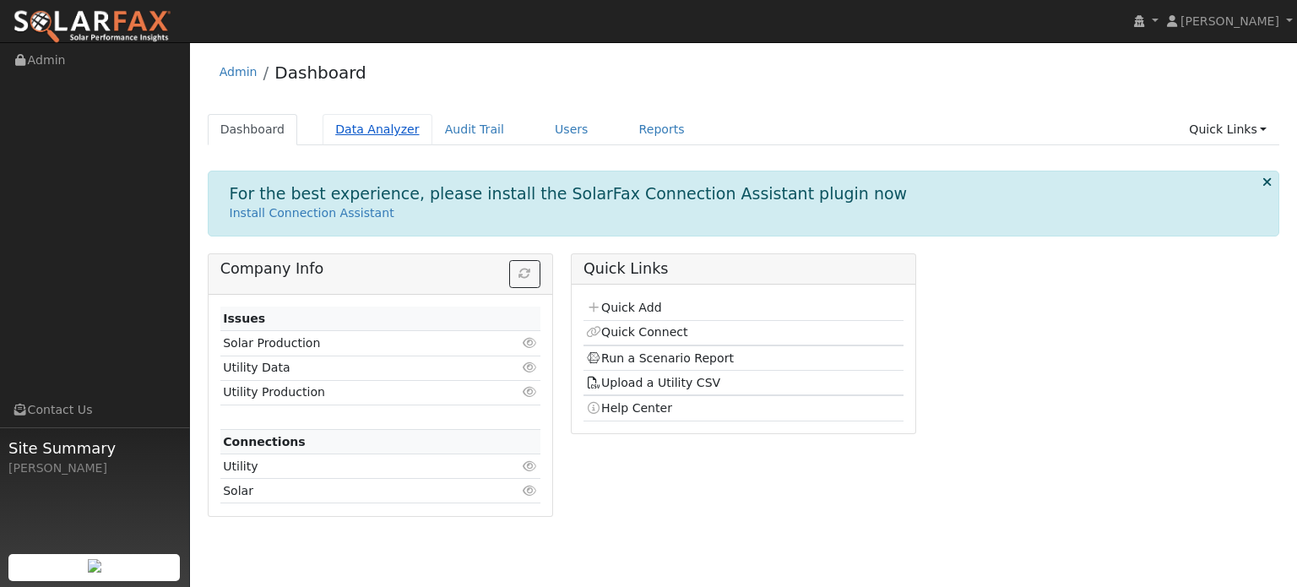
click at [369, 130] on link "Data Analyzer" at bounding box center [378, 129] width 110 height 31
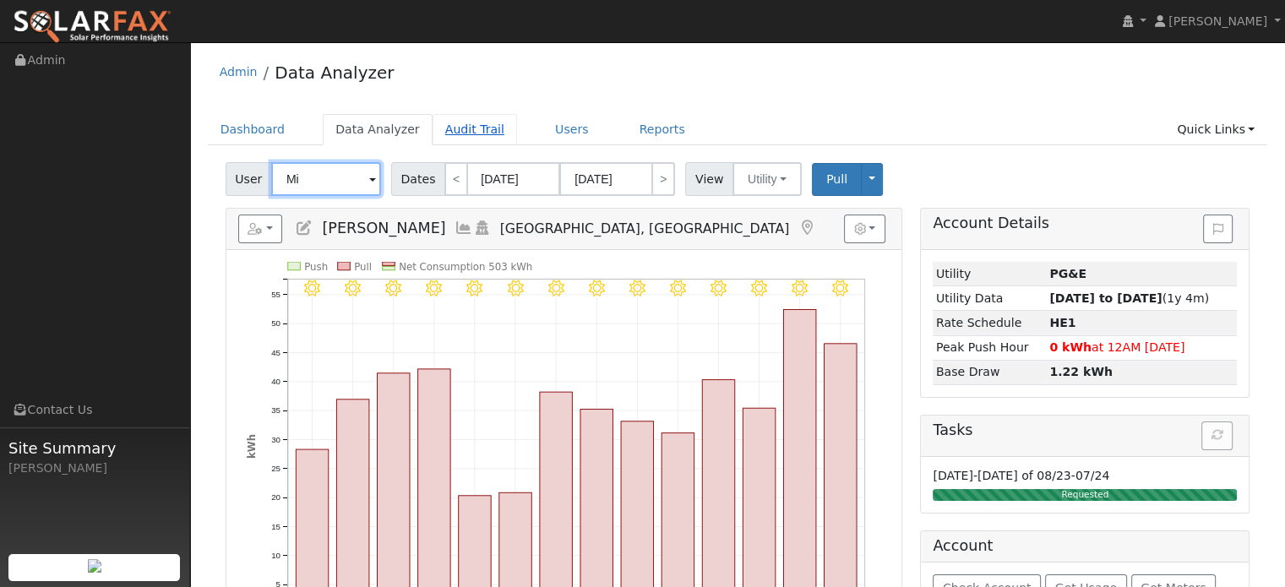
type input "M"
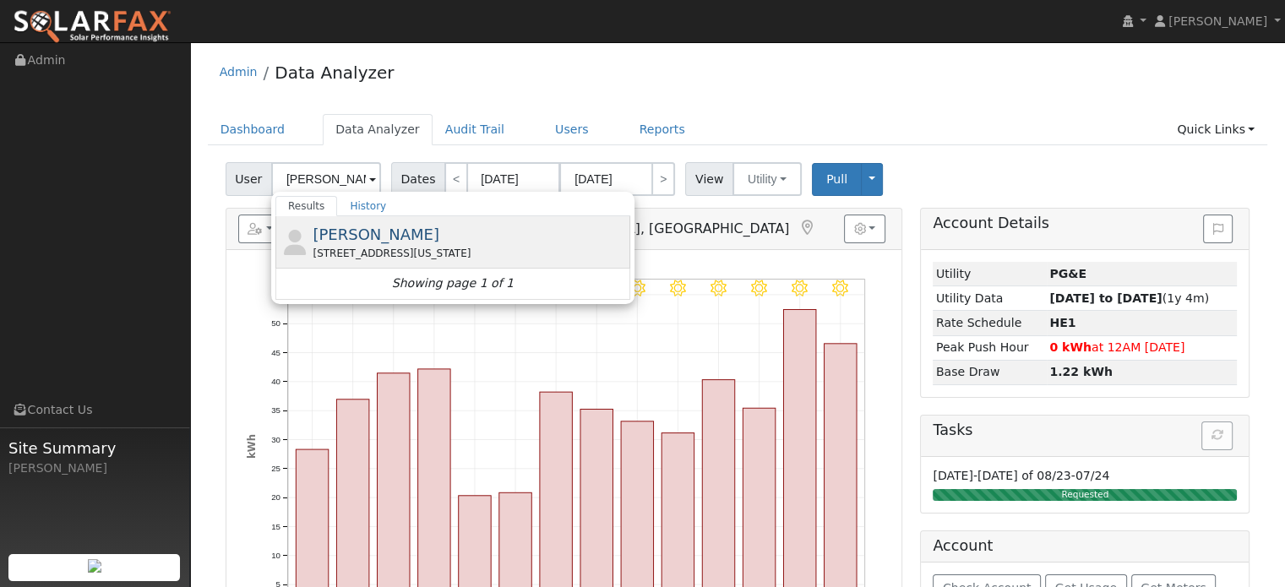
click at [348, 252] on div "[STREET_ADDRESS][US_STATE]" at bounding box center [469, 253] width 313 height 15
type input "[PERSON_NAME]"
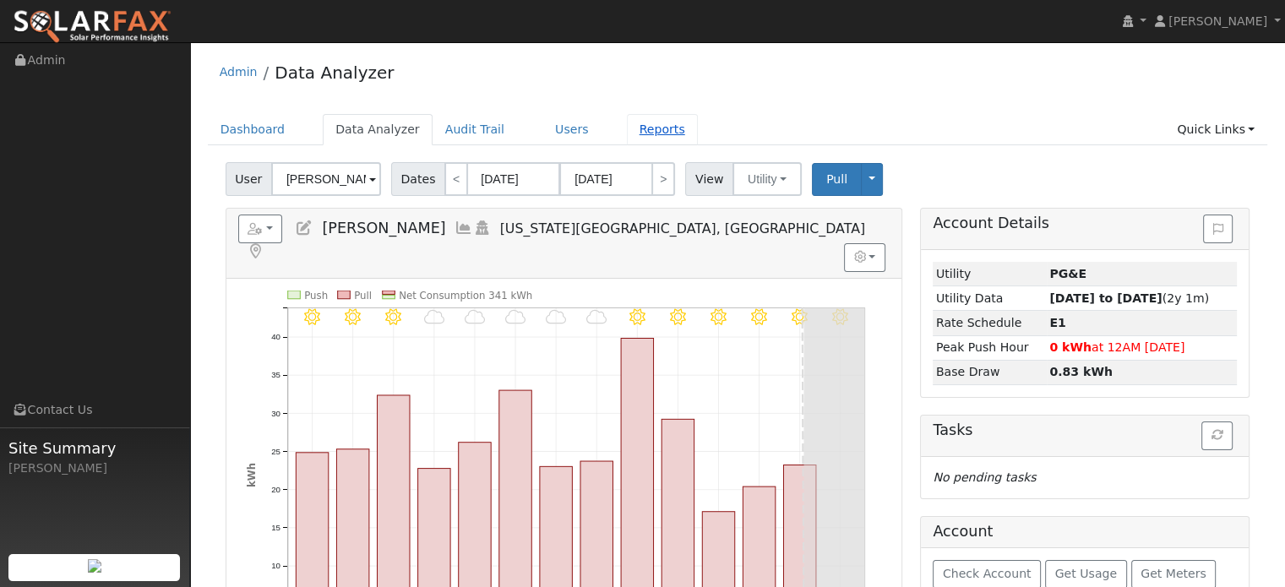
click at [642, 135] on link "Reports" at bounding box center [662, 129] width 71 height 31
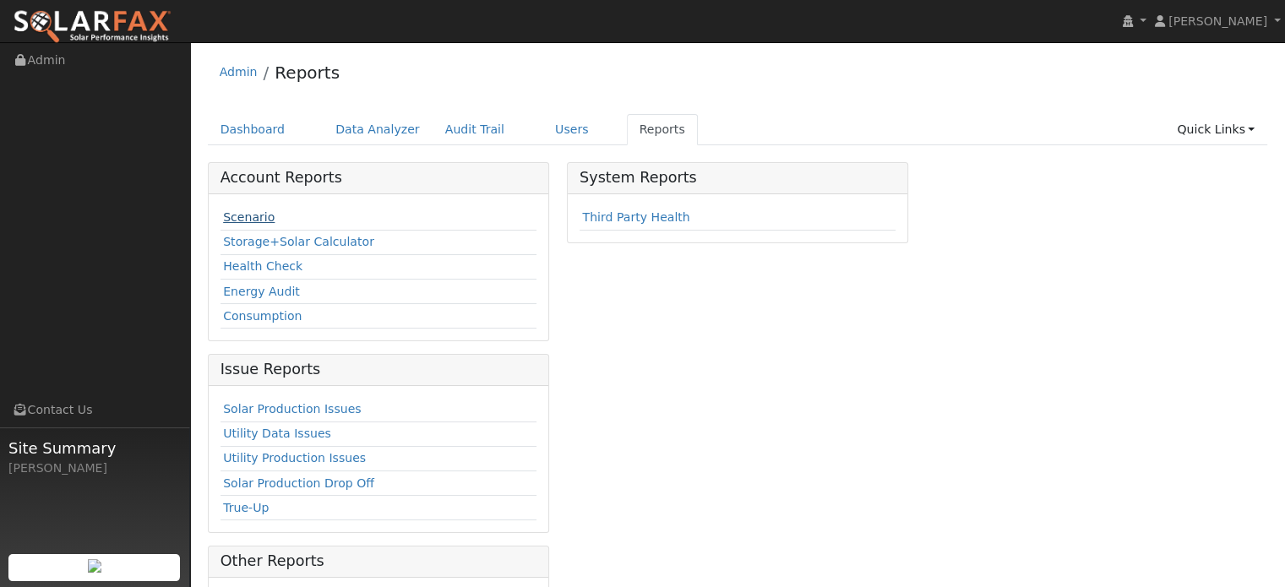
click at [255, 216] on link "Scenario" at bounding box center [249, 217] width 52 height 14
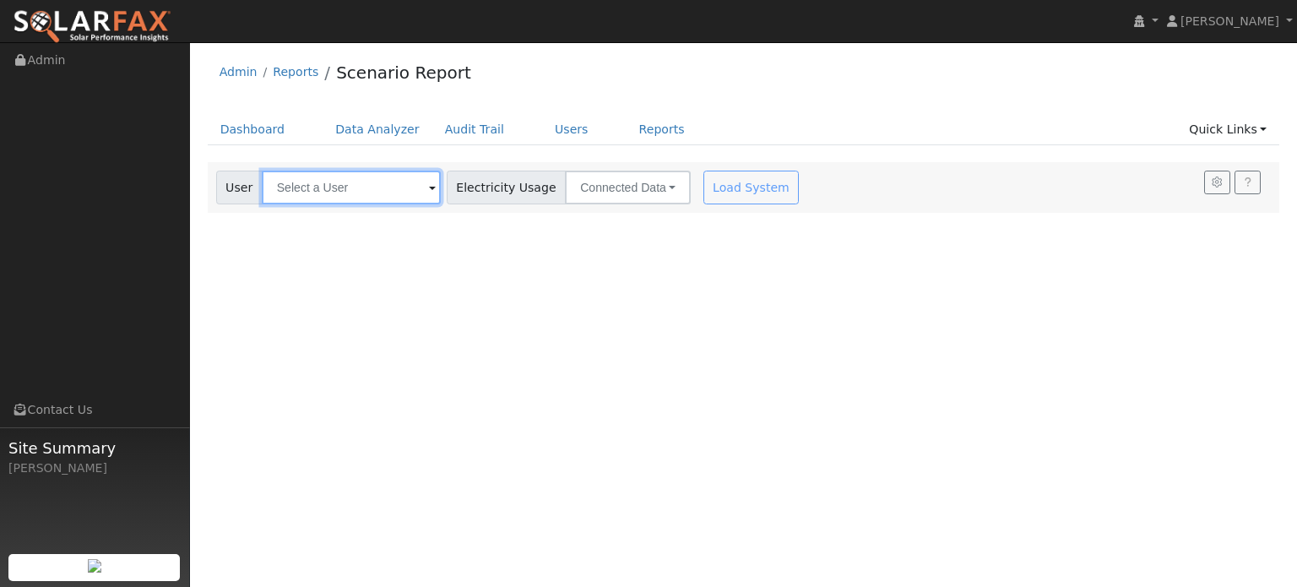
click at [335, 194] on input "text" at bounding box center [351, 188] width 179 height 34
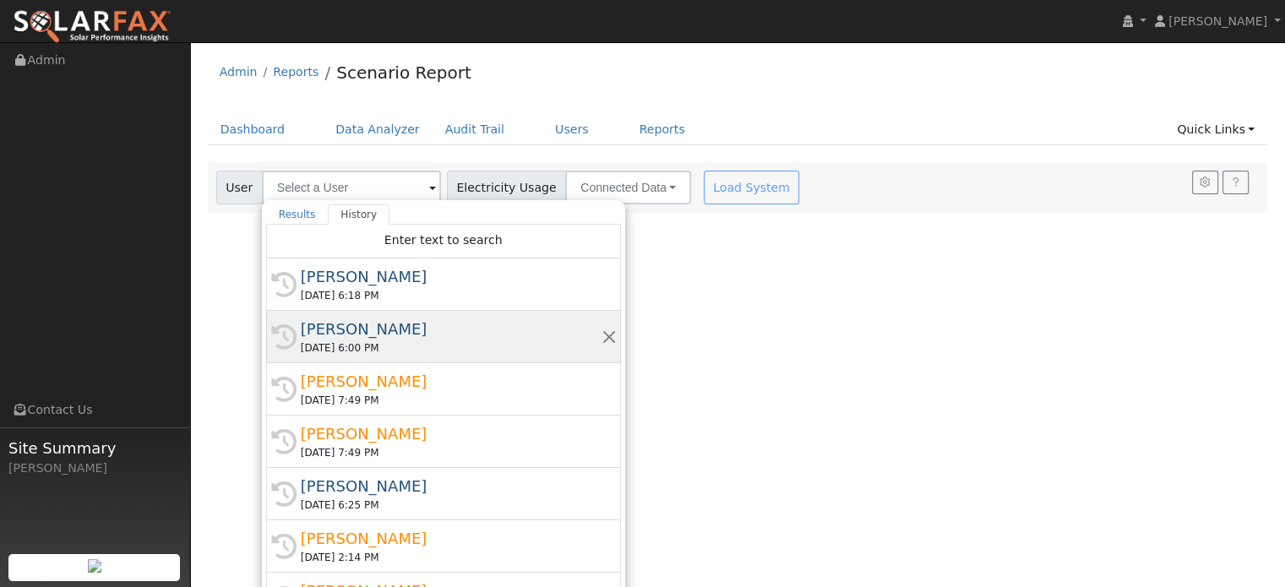
click at [337, 340] on div "08/10/2025 6:00 PM" at bounding box center [451, 347] width 301 height 15
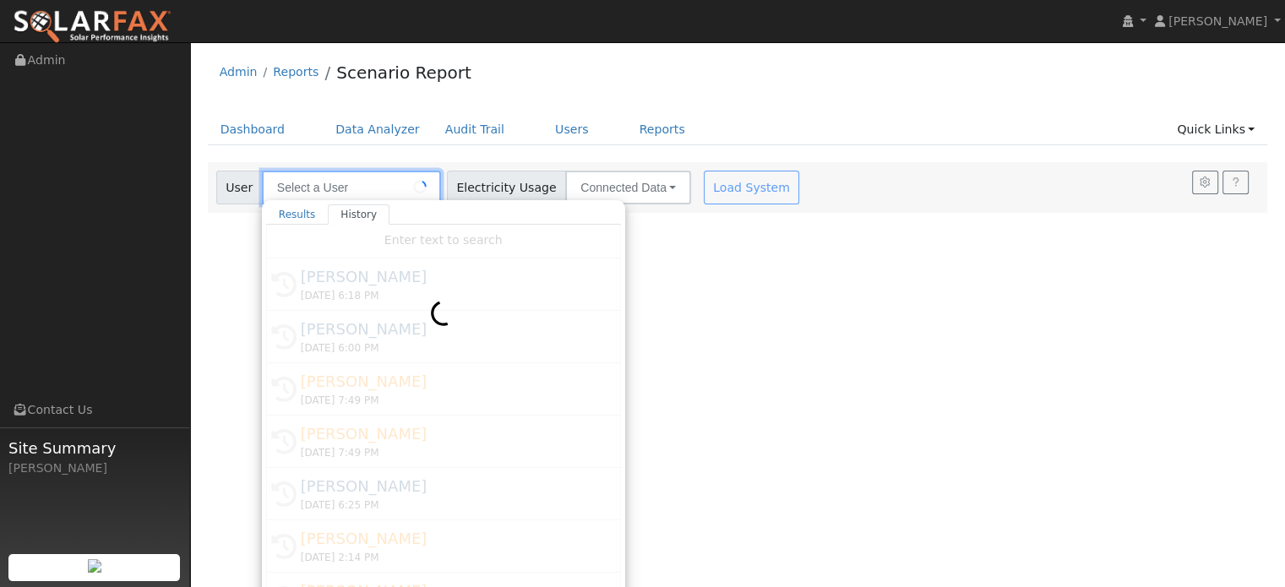
type input "Josh Miller"
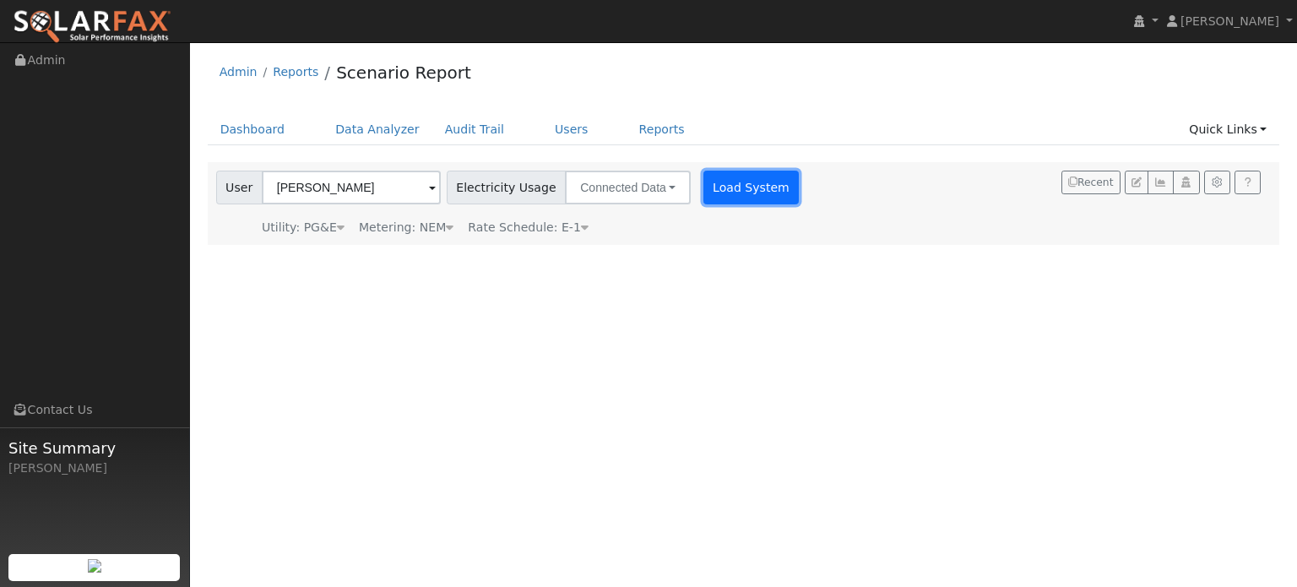
click at [726, 188] on button "Load System" at bounding box center [752, 188] width 96 height 34
